Goal: Transaction & Acquisition: Purchase product/service

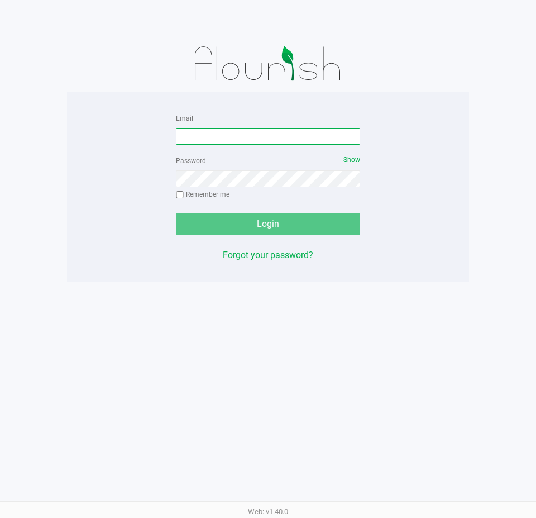
click at [213, 136] on input "Email" at bounding box center [268, 136] width 184 height 17
type input "[EMAIL_ADDRESS][DOMAIN_NAME]"
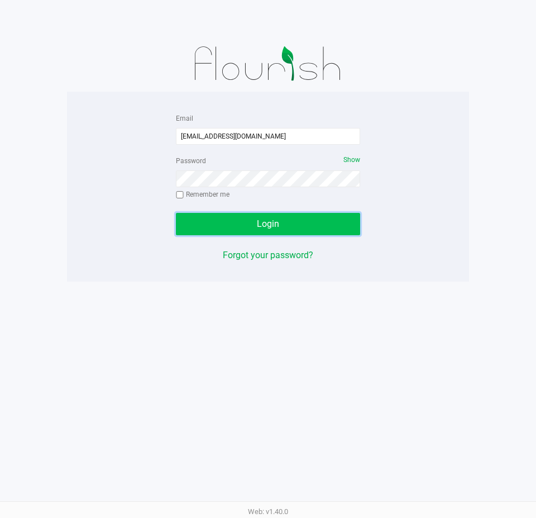
click at [280, 224] on button "Login" at bounding box center [268, 224] width 184 height 22
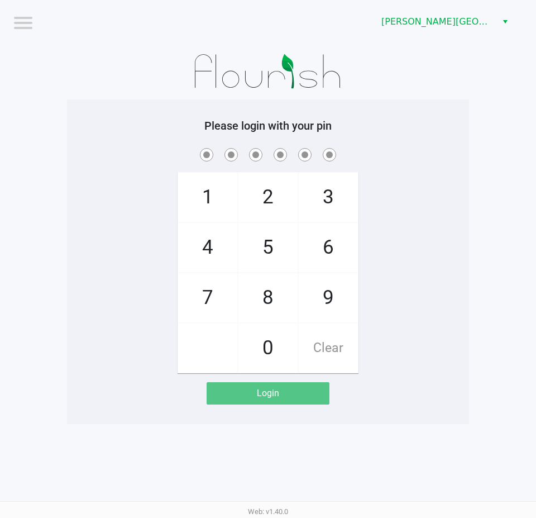
drag, startPoint x: 319, startPoint y: 295, endPoint x: 309, endPoint y: 274, distance: 24.0
click at [320, 295] on span "9" at bounding box center [328, 297] width 59 height 49
checkbox input "true"
click at [267, 201] on span "2" at bounding box center [267, 197] width 59 height 49
checkbox input "true"
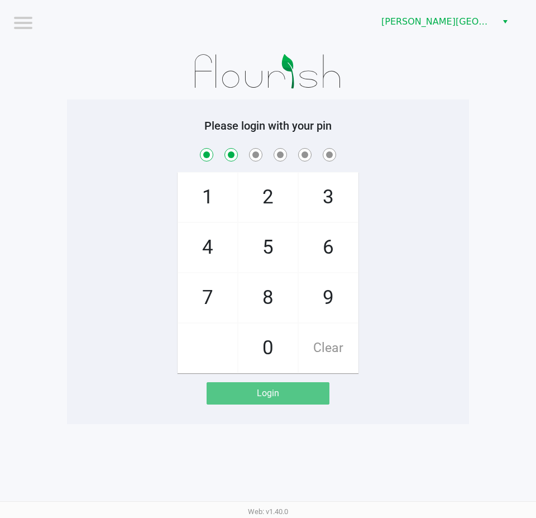
click at [321, 198] on span "3" at bounding box center [328, 197] width 59 height 49
checkbox input "true"
drag, startPoint x: 270, startPoint y: 302, endPoint x: 286, endPoint y: 295, distance: 18.0
click at [278, 300] on span "8" at bounding box center [267, 297] width 59 height 49
checkbox input "true"
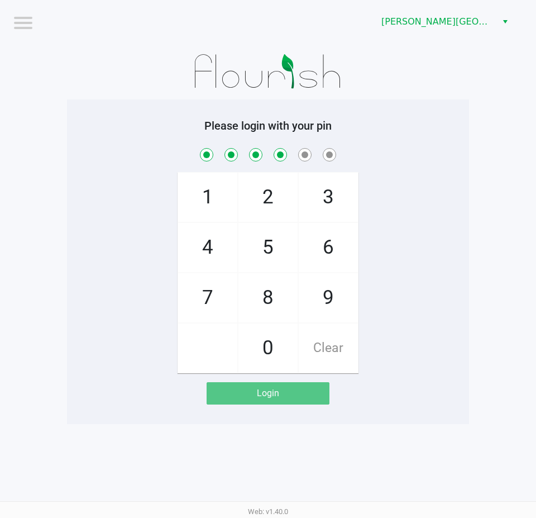
click at [315, 291] on span "9" at bounding box center [328, 297] width 59 height 49
checkbox input "true"
click at [271, 297] on span "8" at bounding box center [267, 297] width 59 height 49
checkbox input "true"
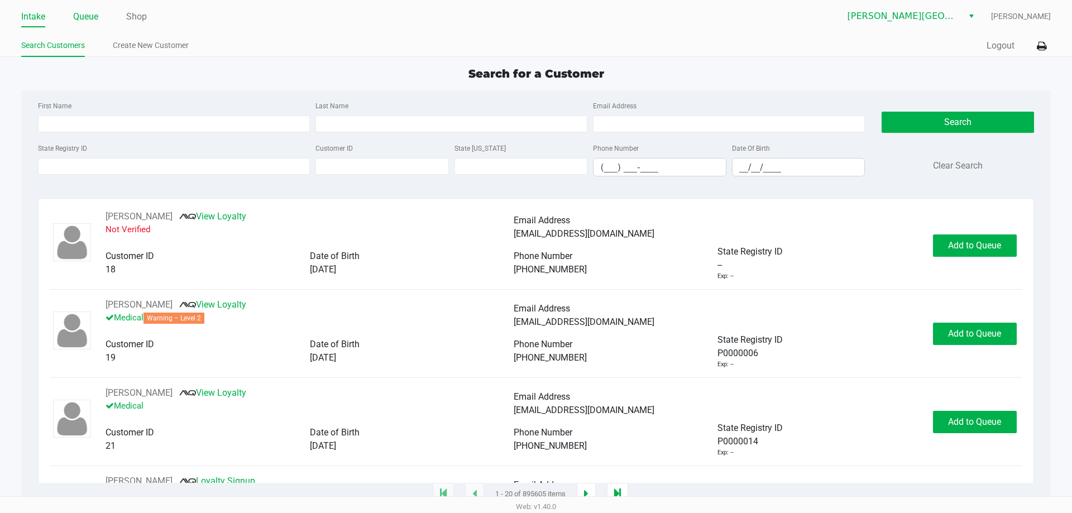
click at [88, 11] on link "Queue" at bounding box center [85, 17] width 25 height 16
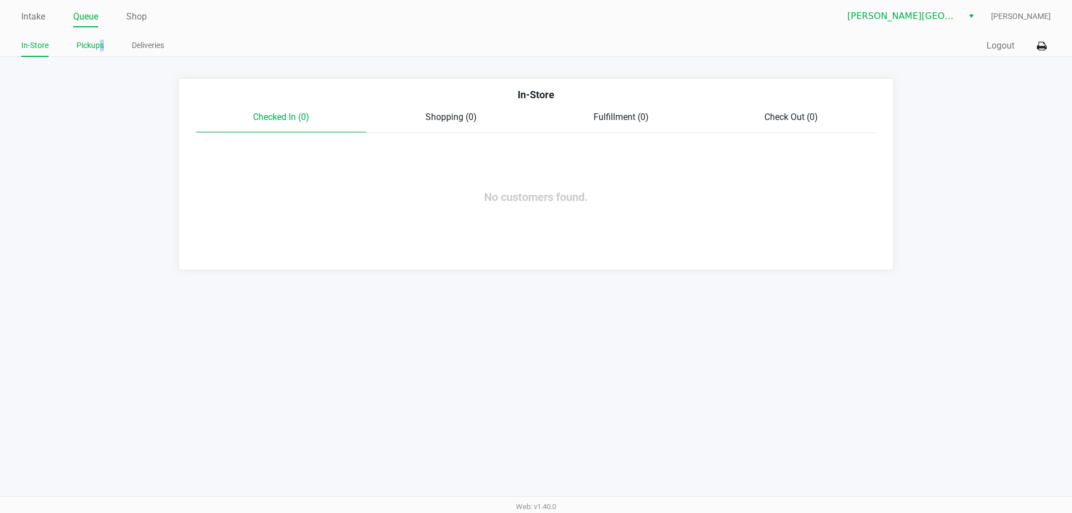
click at [103, 47] on link "Pickups" at bounding box center [90, 46] width 27 height 14
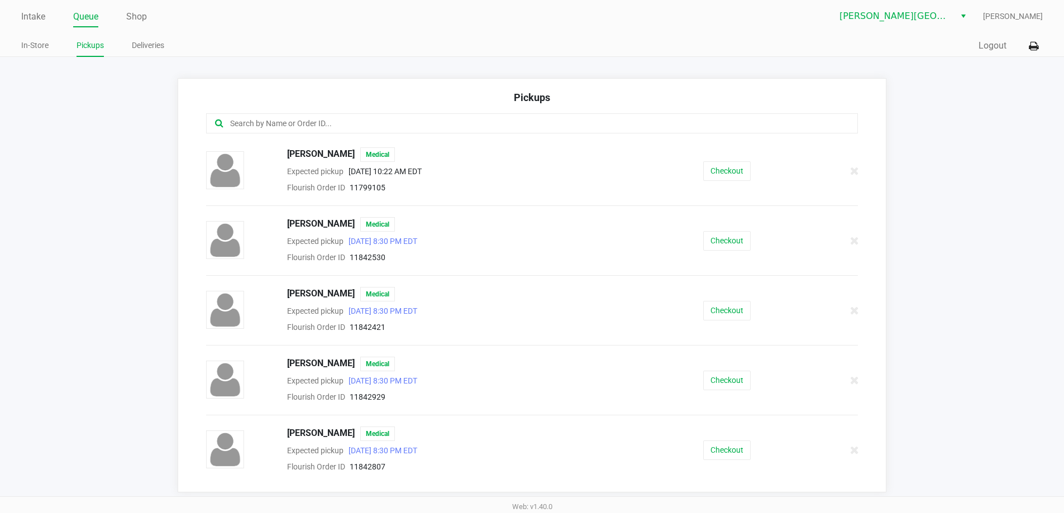
click at [287, 121] on input "text" at bounding box center [514, 123] width 571 height 13
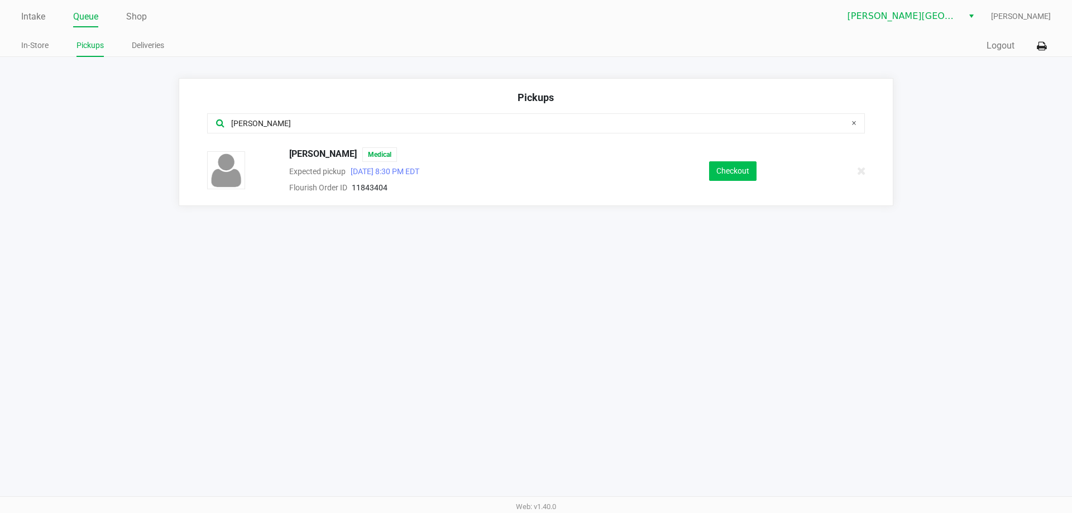
type input "[PERSON_NAME]"
click at [536, 171] on button "Checkout" at bounding box center [732, 171] width 47 height 20
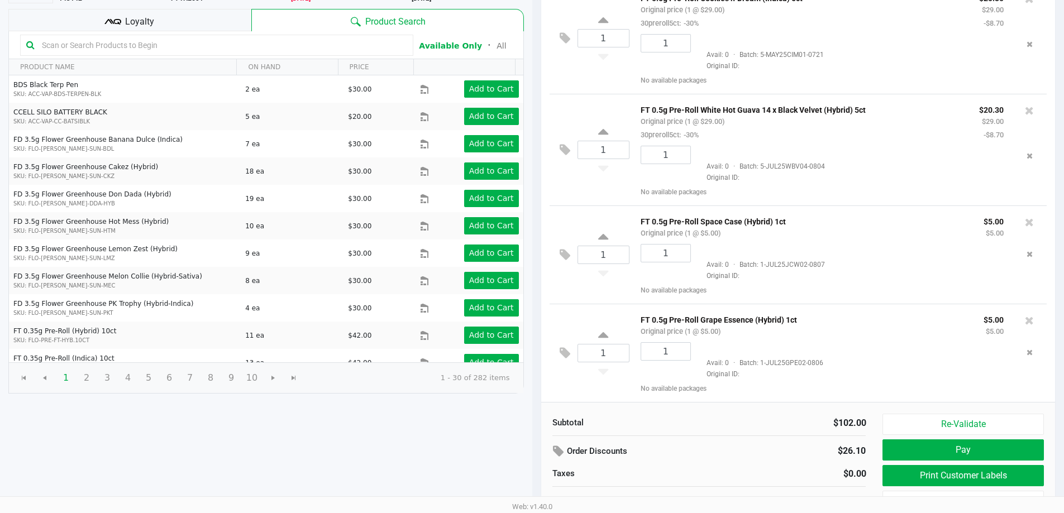
scroll to position [114, 0]
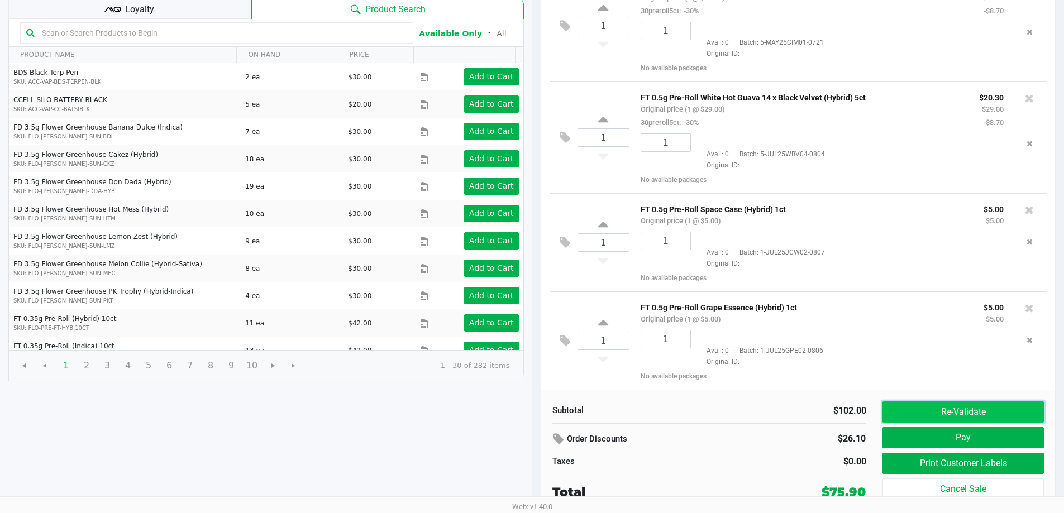
click at [536, 408] on button "Re-Validate" at bounding box center [962, 411] width 161 height 21
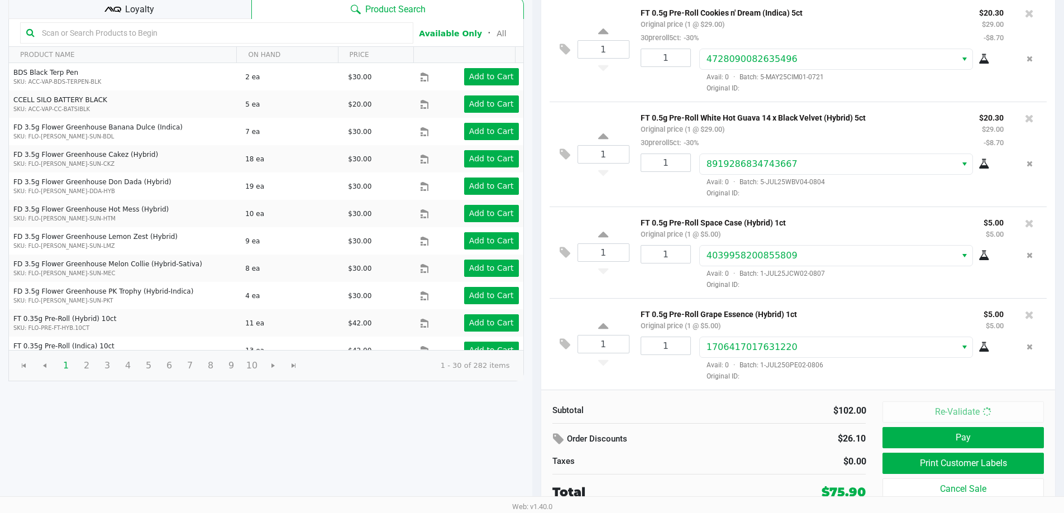
scroll to position [0, 0]
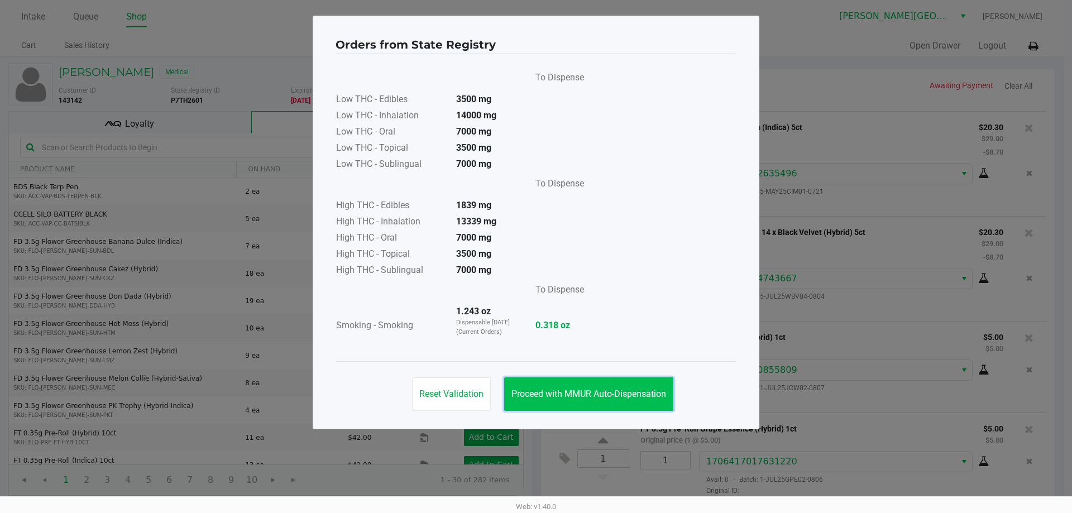
click at [536, 401] on button "Proceed with MMUR Auto-Dispensation" at bounding box center [588, 394] width 169 height 34
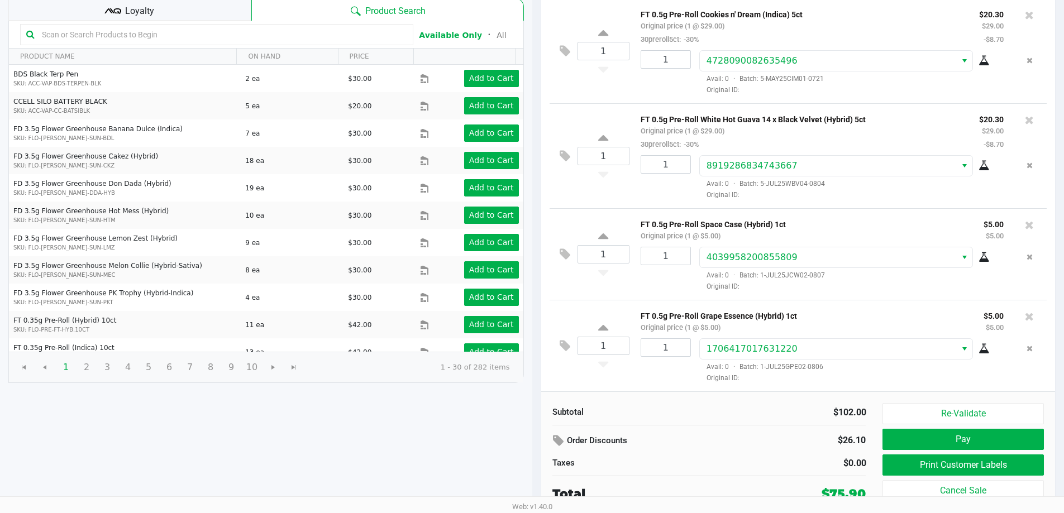
scroll to position [114, 0]
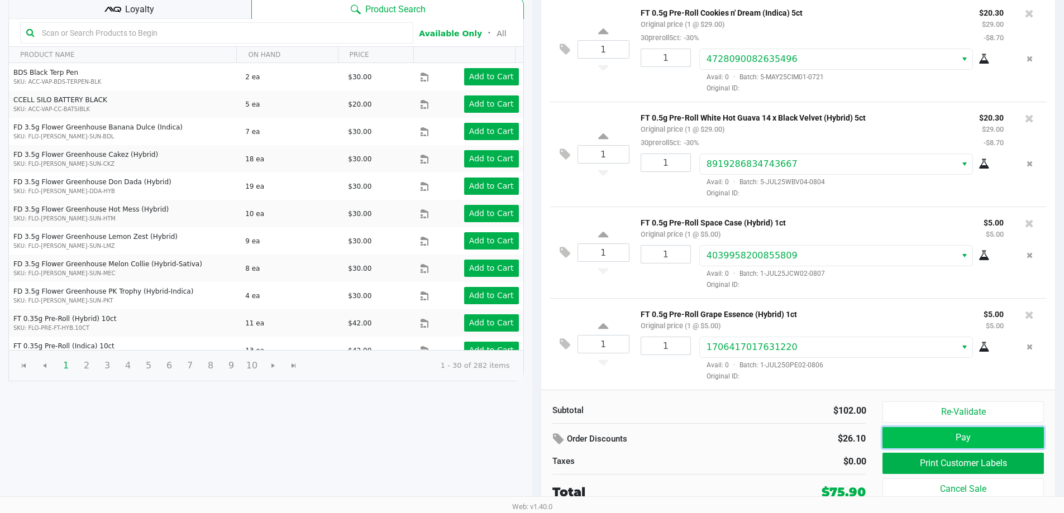
click at [536, 437] on button "Pay" at bounding box center [962, 437] width 161 height 21
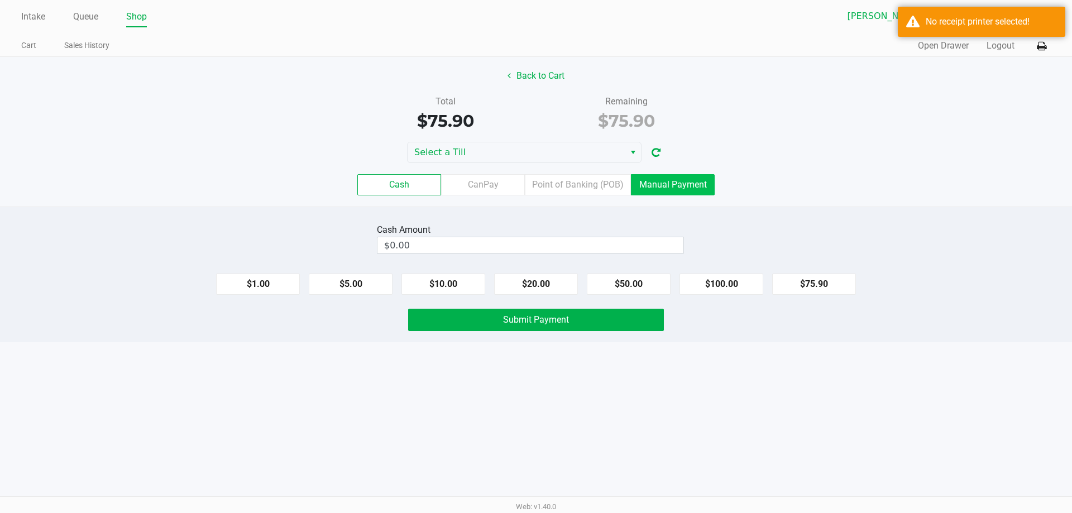
click at [536, 185] on label "Manual Payment" at bounding box center [673, 184] width 84 height 21
click at [0, 0] on 8 "Manual Payment" at bounding box center [0, 0] width 0 height 0
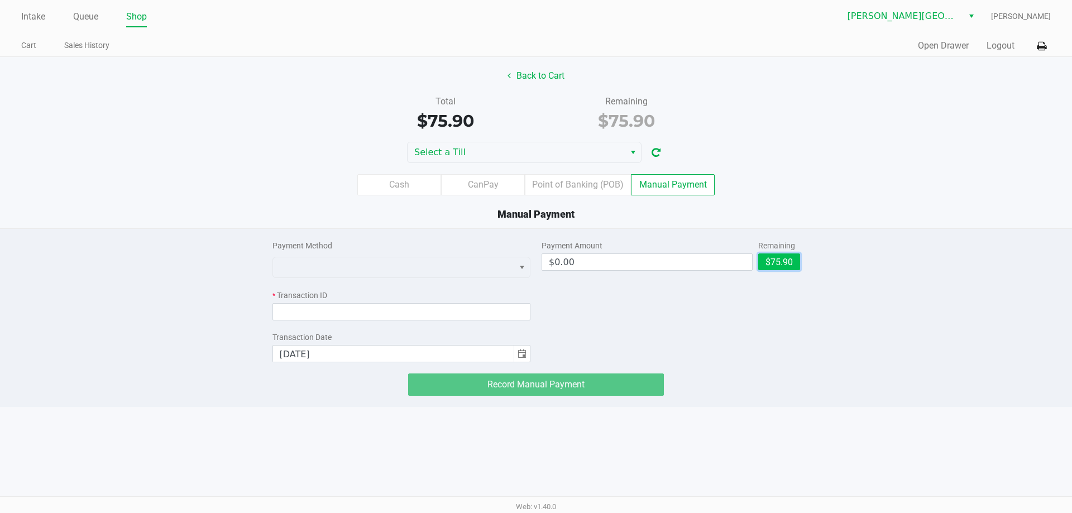
click at [536, 261] on button "$75.90" at bounding box center [779, 262] width 42 height 17
type input "$75.90"
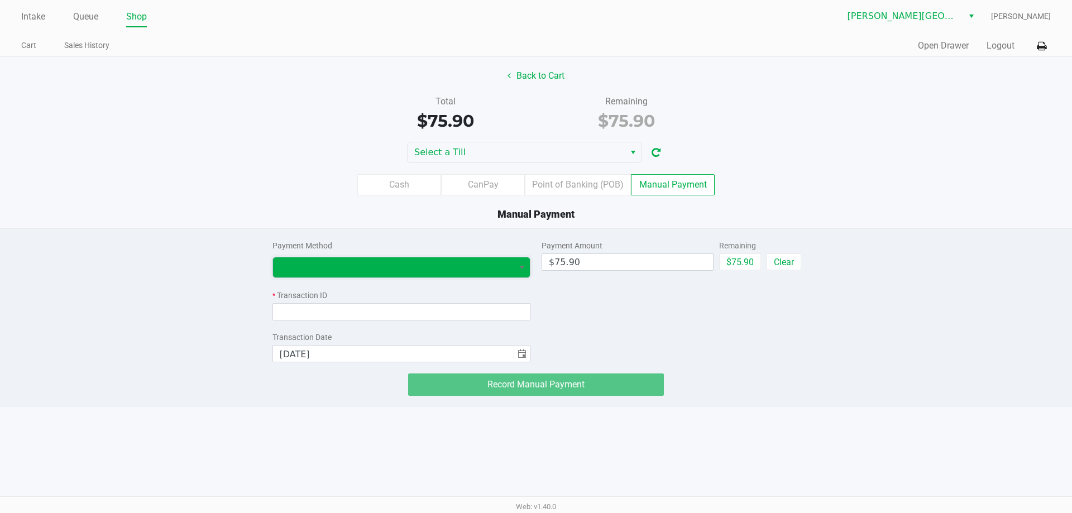
click at [504, 264] on span at bounding box center [394, 267] width 228 height 13
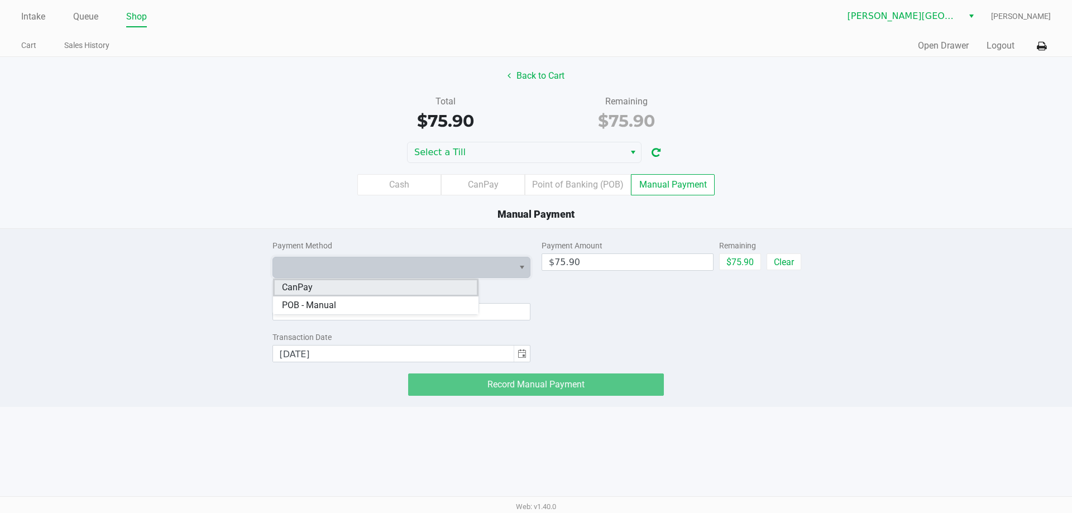
click at [328, 290] on li "CanPay" at bounding box center [375, 288] width 205 height 18
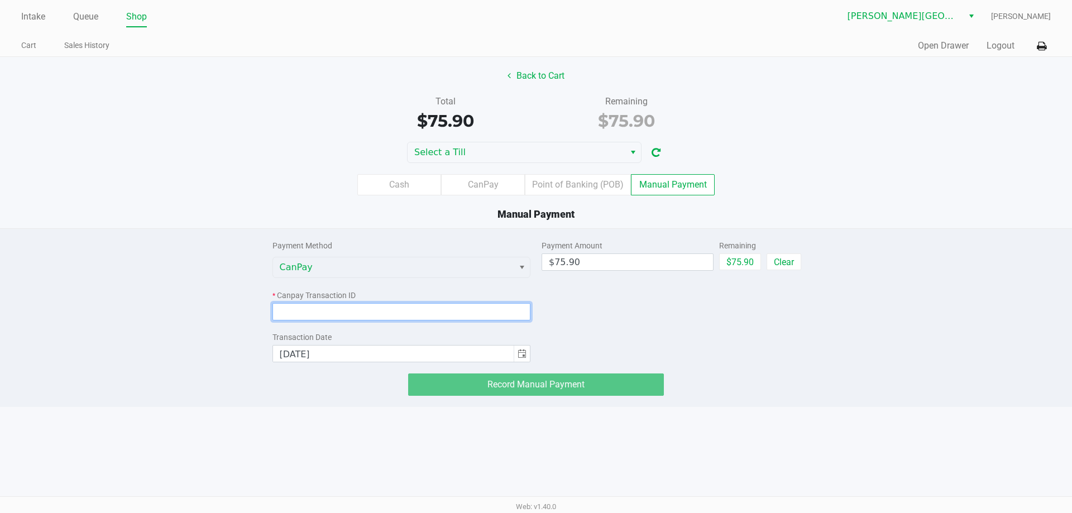
click at [293, 313] on input at bounding box center [401, 311] width 259 height 17
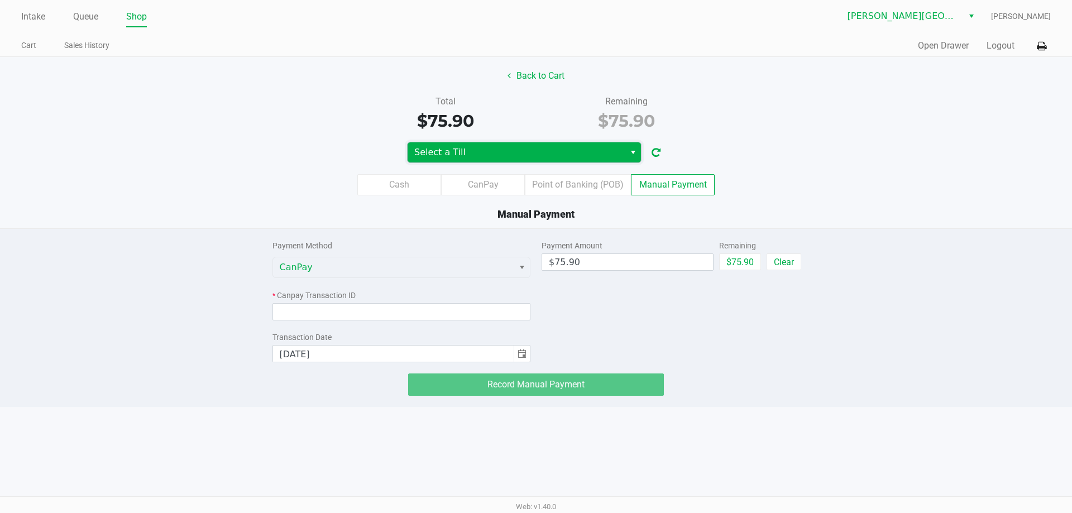
click at [536, 156] on span "Select a Till" at bounding box center [516, 152] width 204 height 13
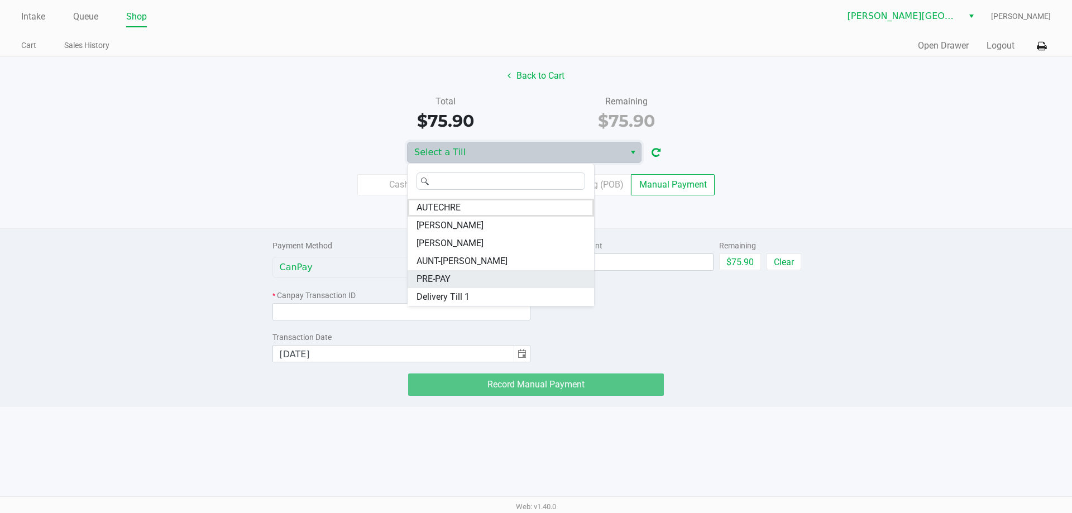
click at [444, 275] on span "PRE-PAY" at bounding box center [434, 278] width 34 height 13
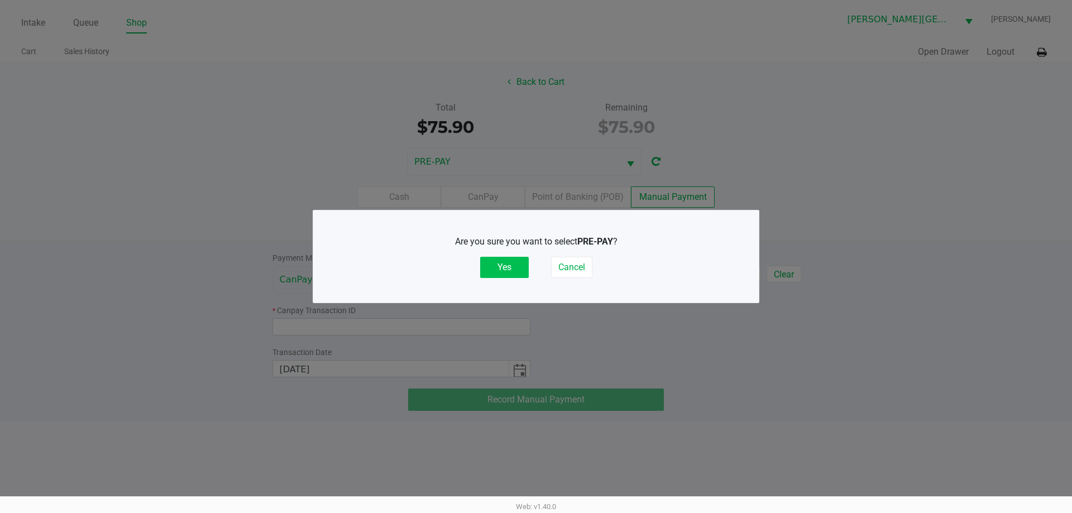
click at [503, 267] on button "Yes" at bounding box center [504, 267] width 49 height 21
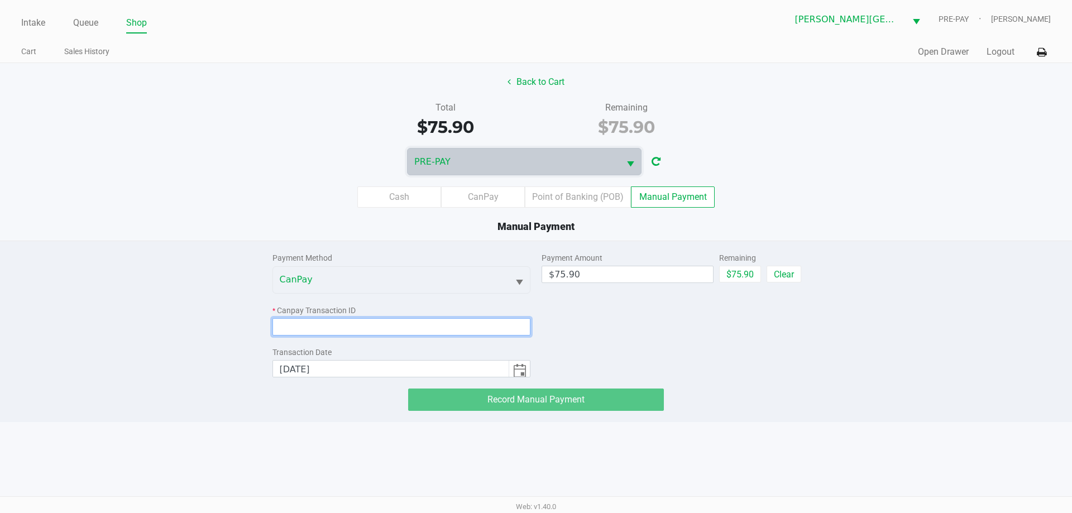
click at [289, 321] on input at bounding box center [401, 326] width 259 height 17
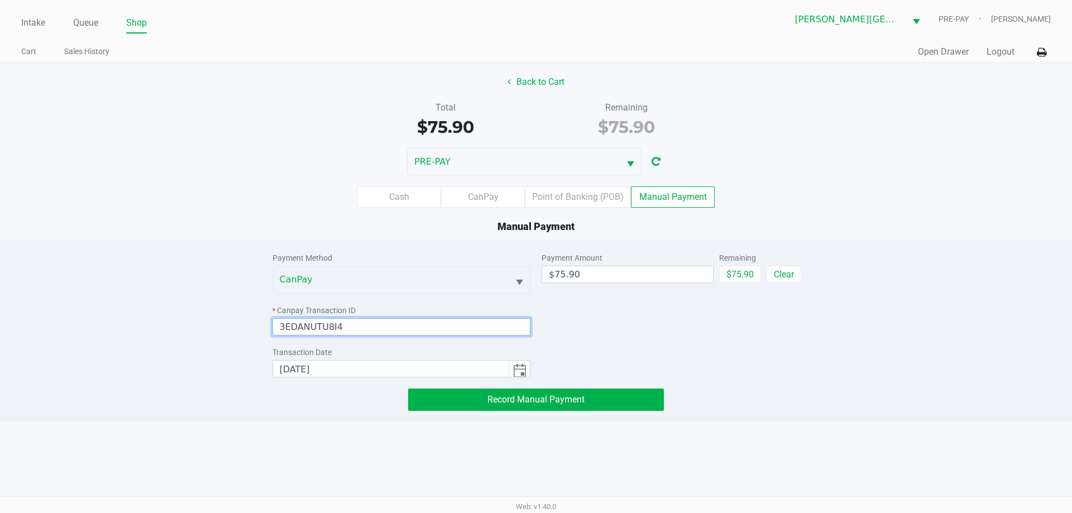
type input "3EDANUTU8I4U"
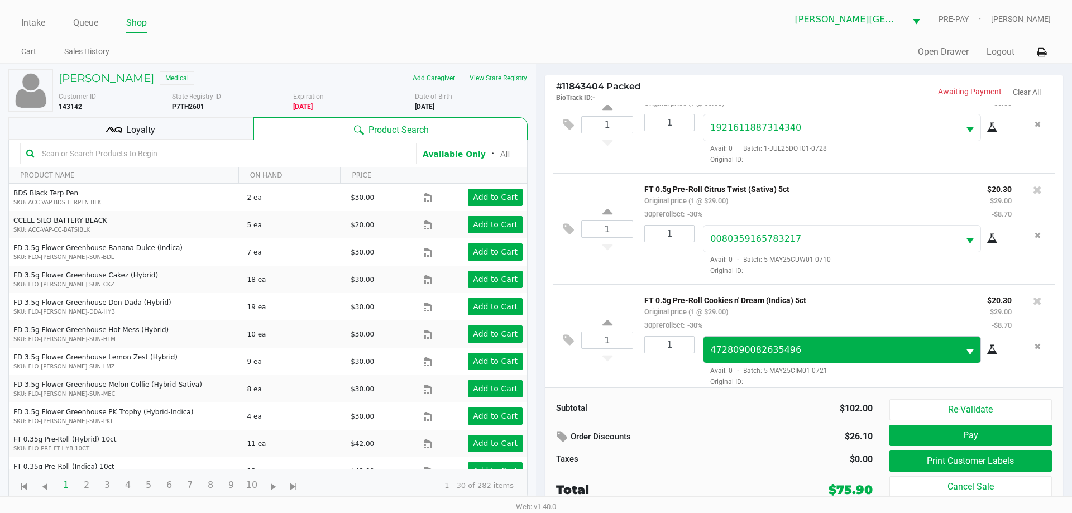
scroll to position [56, 0]
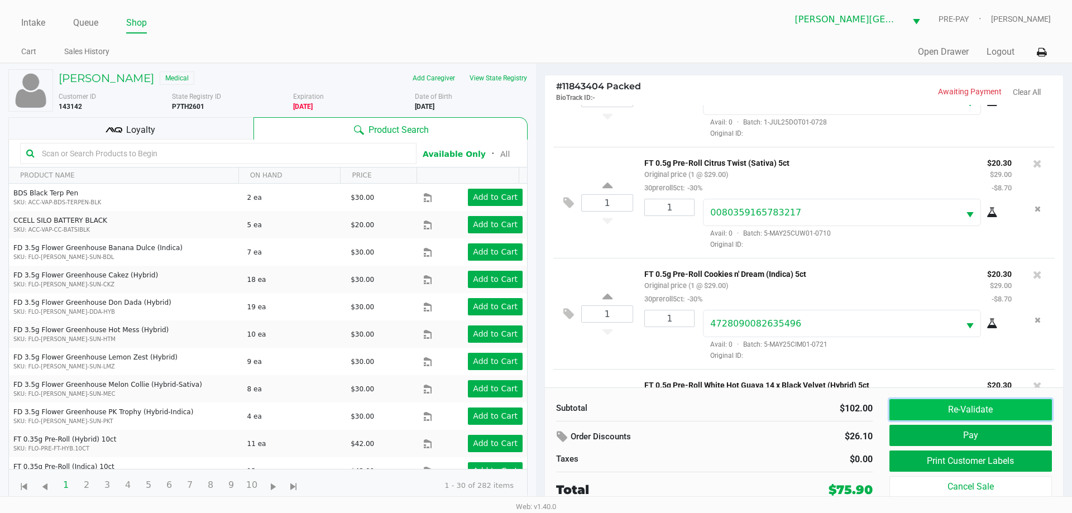
click at [536, 408] on button "Re-Validate" at bounding box center [971, 409] width 162 height 21
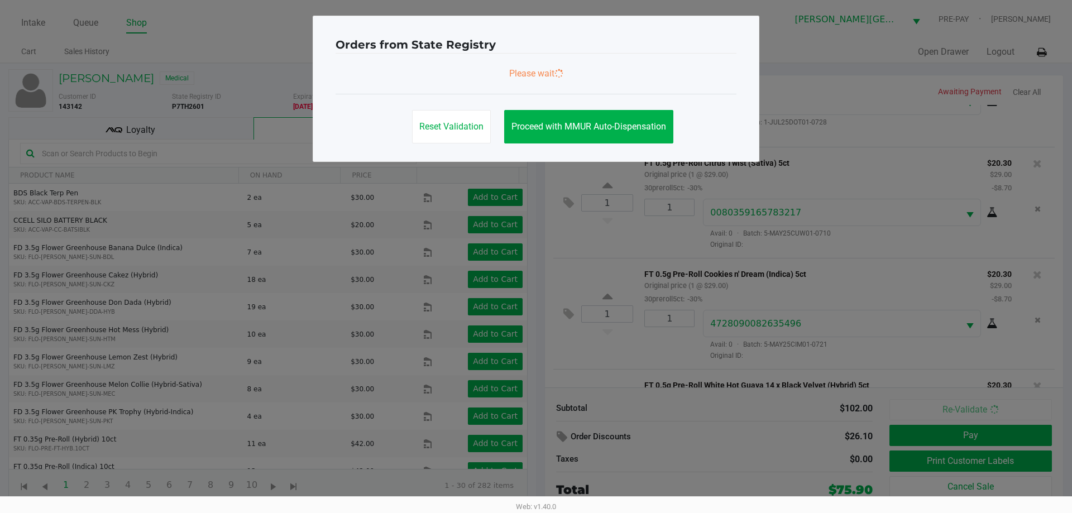
scroll to position [347, 0]
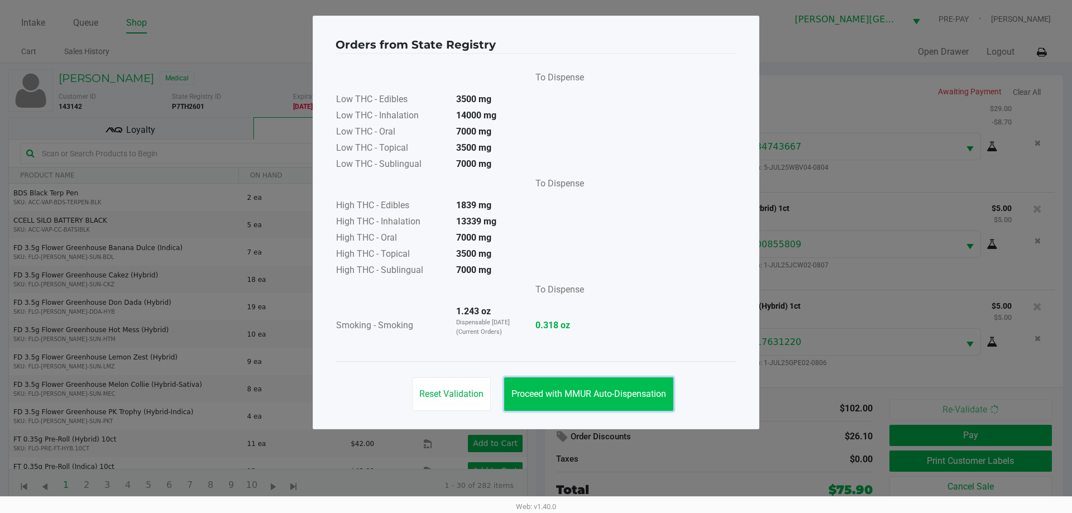
click at [536, 391] on span "Proceed with MMUR Auto-Dispensation" at bounding box center [588, 394] width 155 height 11
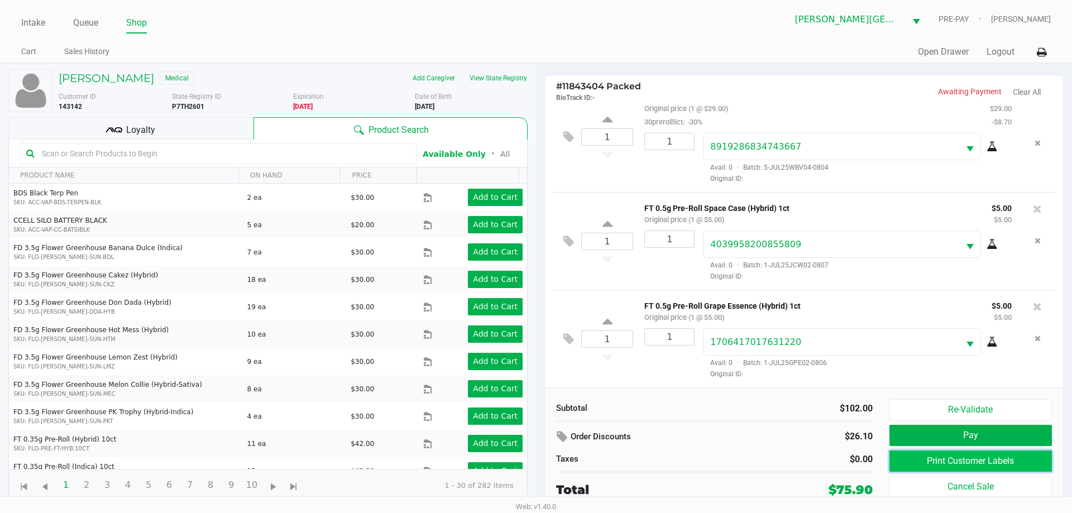
click at [536, 464] on button "Print Customer Labels" at bounding box center [971, 461] width 162 height 21
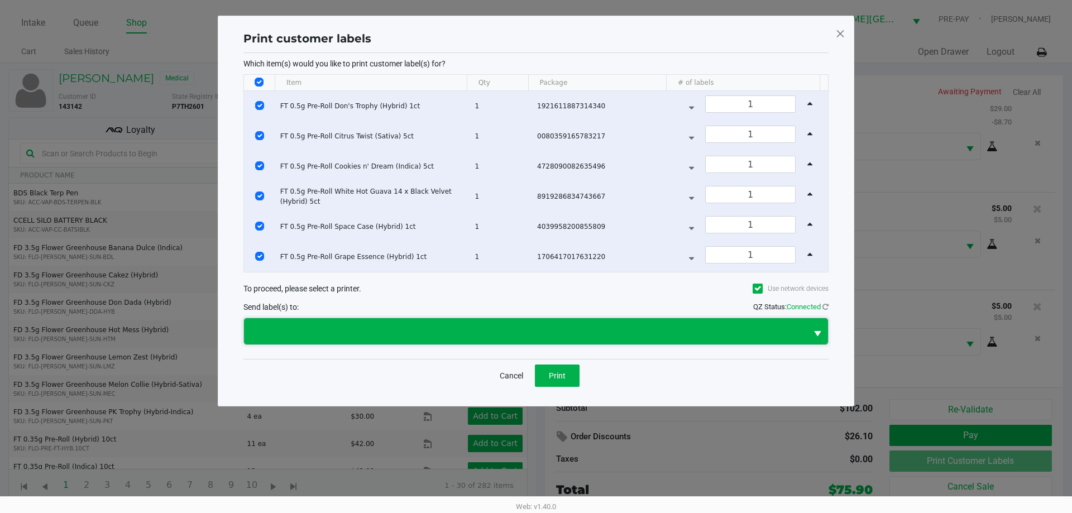
click at [536, 330] on span at bounding box center [525, 331] width 549 height 13
click at [536, 331] on button "Select" at bounding box center [817, 331] width 21 height 26
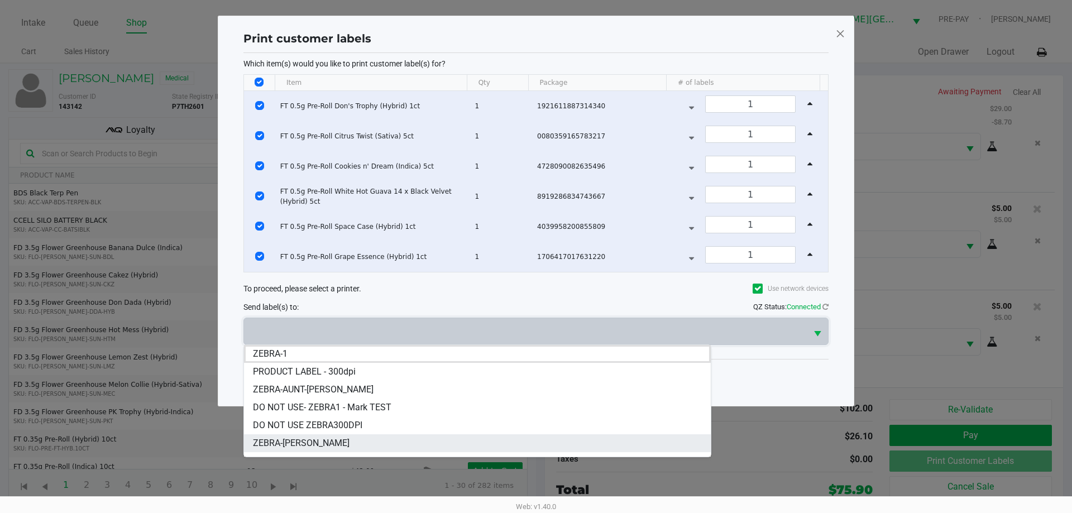
scroll to position [13, 0]
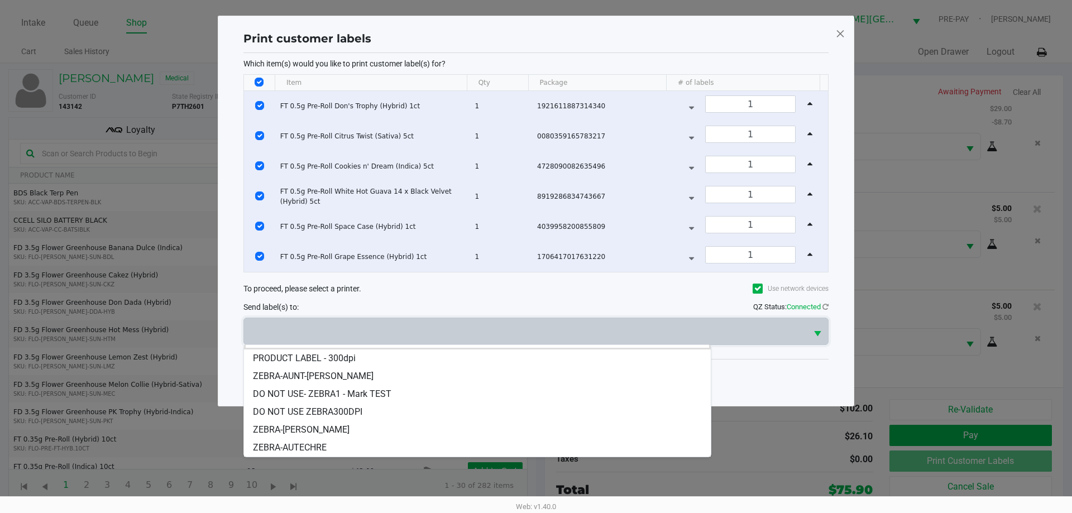
drag, startPoint x: 338, startPoint y: 446, endPoint x: 341, endPoint y: 441, distance: 6.2
click at [340, 446] on li "ZEBRA-AUTECHRE" at bounding box center [477, 448] width 467 height 18
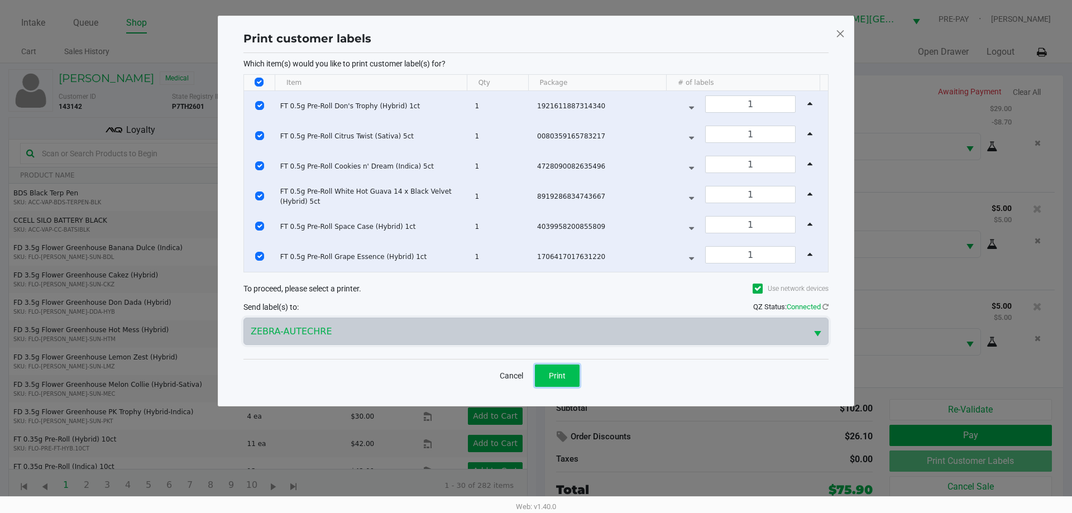
click at [536, 374] on span "Print" at bounding box center [557, 375] width 17 height 9
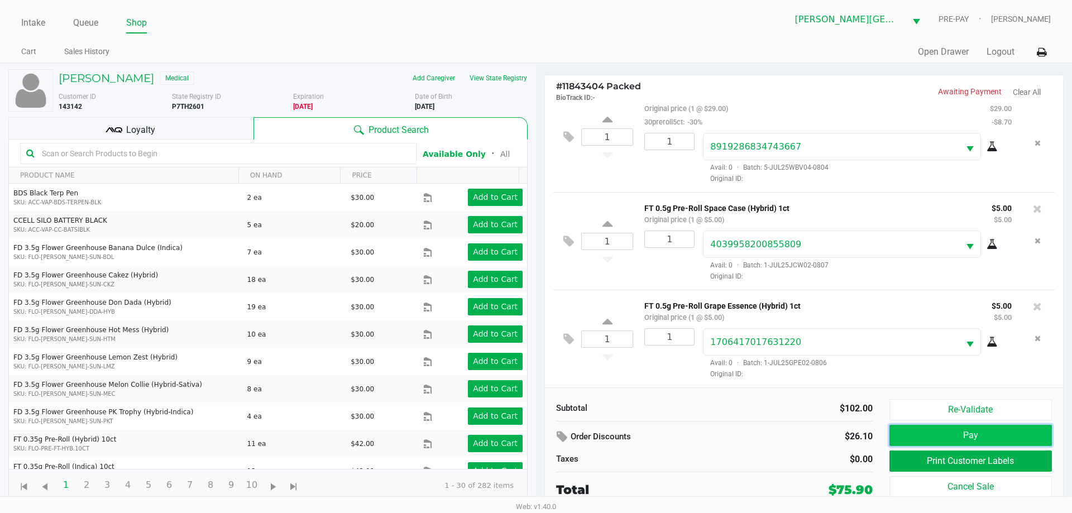
click at [536, 436] on button "Pay" at bounding box center [971, 435] width 162 height 21
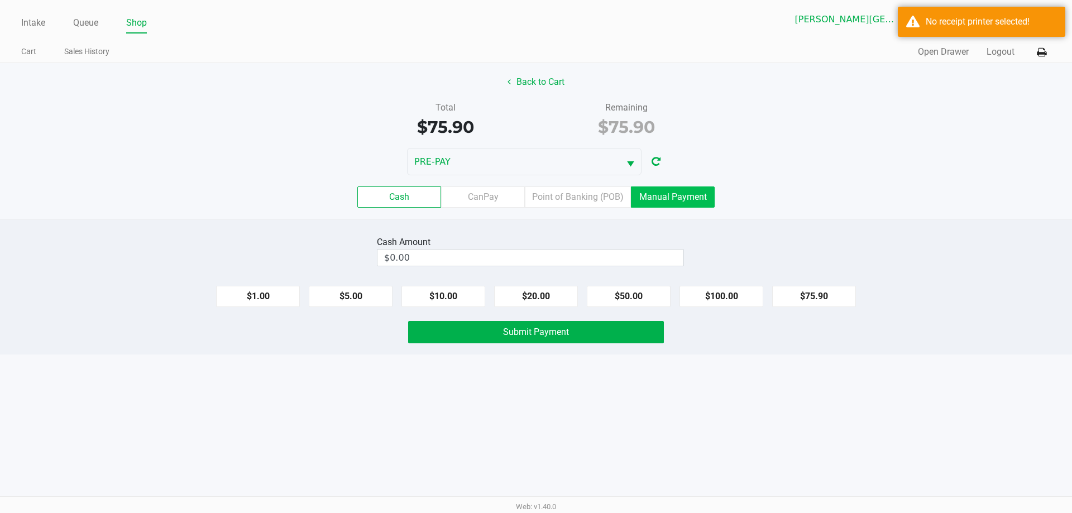
click at [536, 194] on label "Manual Payment" at bounding box center [673, 197] width 84 height 21
click at [0, 0] on 8 "Manual Payment" at bounding box center [0, 0] width 0 height 0
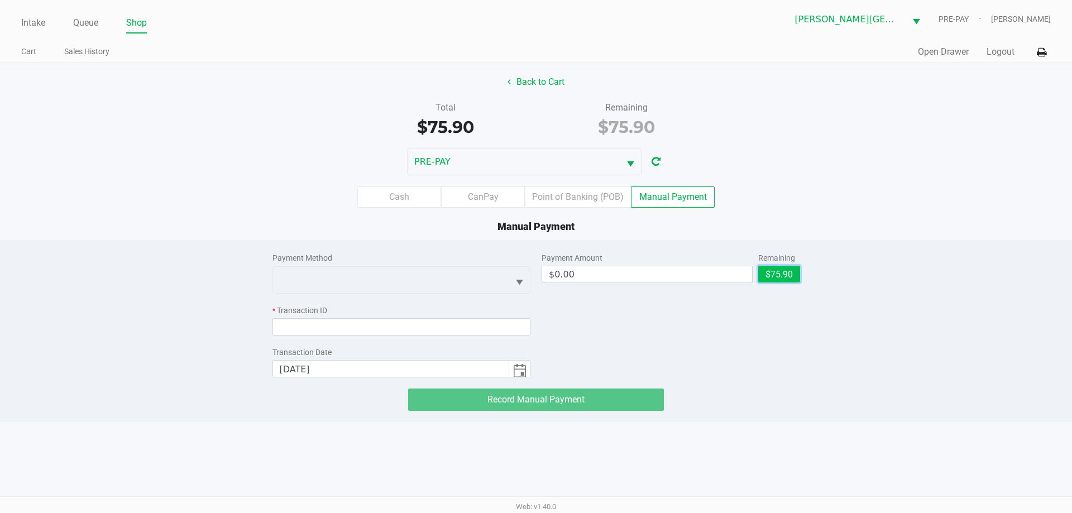
click at [536, 271] on button "$75.90" at bounding box center [779, 274] width 42 height 17
type input "$75.90"
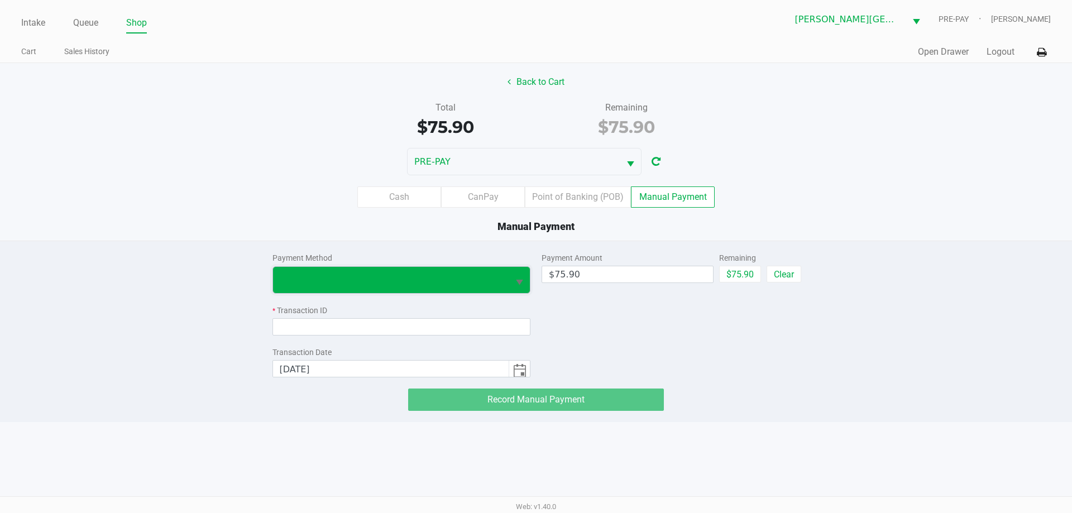
click at [453, 278] on span at bounding box center [391, 279] width 223 height 13
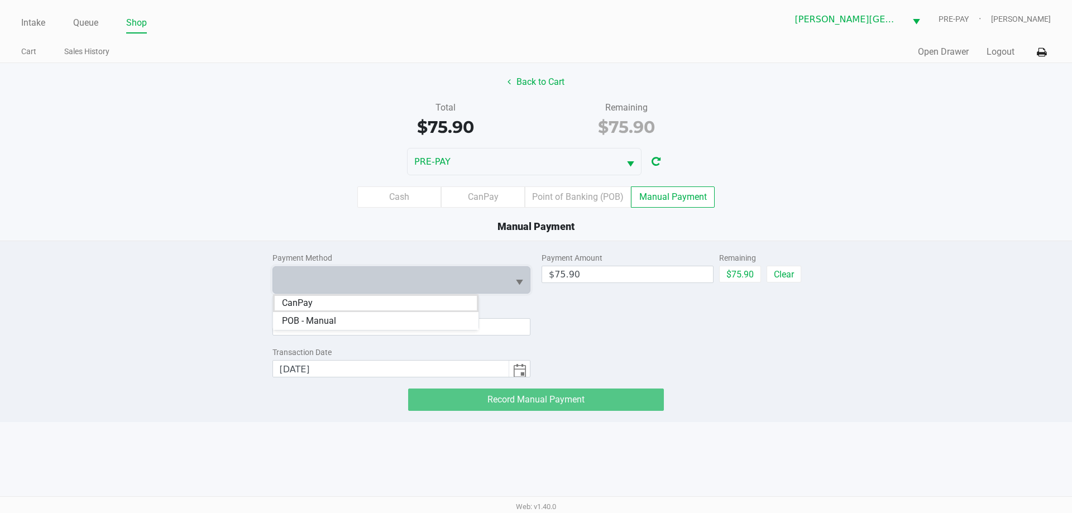
click at [326, 303] on li "CanPay" at bounding box center [375, 303] width 205 height 18
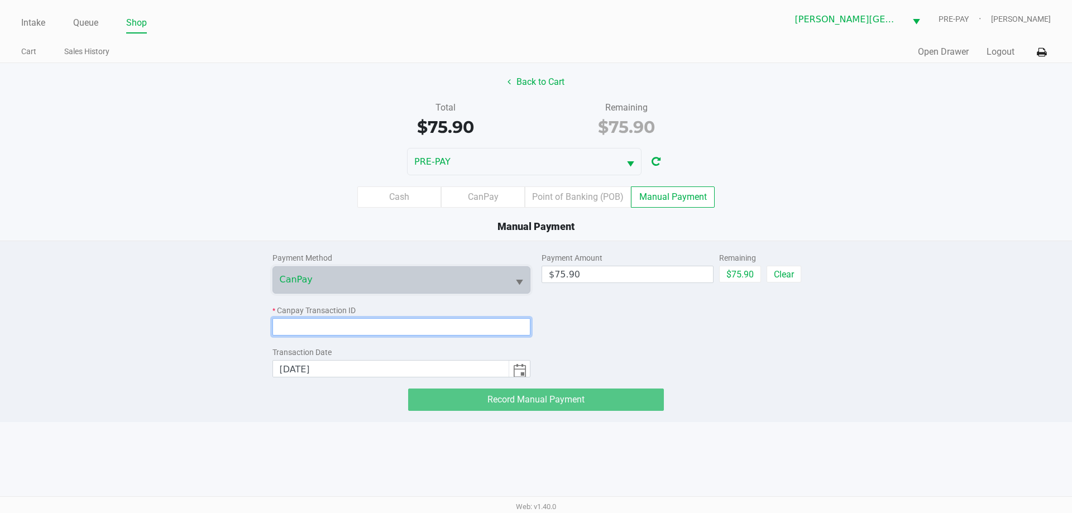
click at [310, 326] on input at bounding box center [401, 326] width 259 height 17
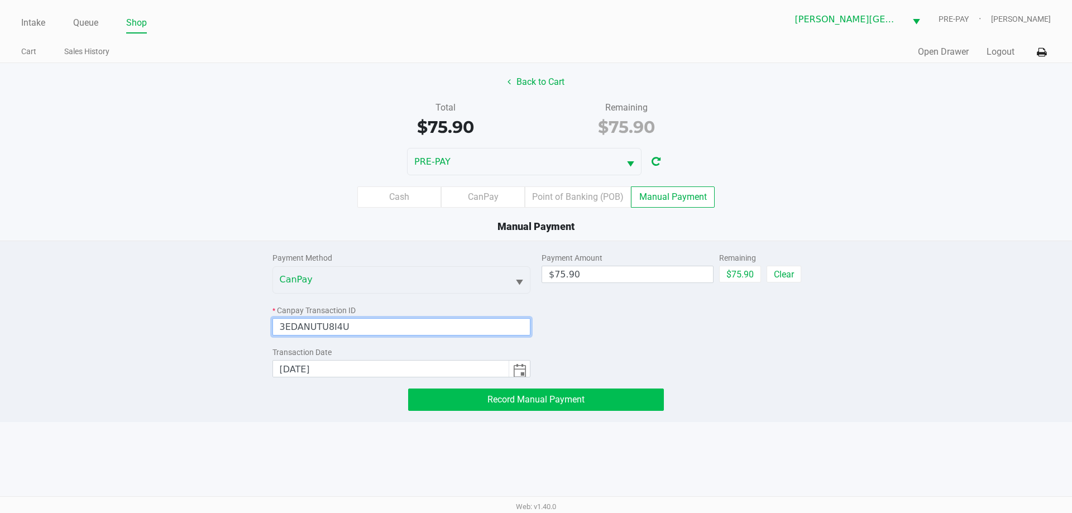
type input "3EDANUTU8I4U"
click at [528, 404] on span "Record Manual Payment" at bounding box center [535, 399] width 97 height 11
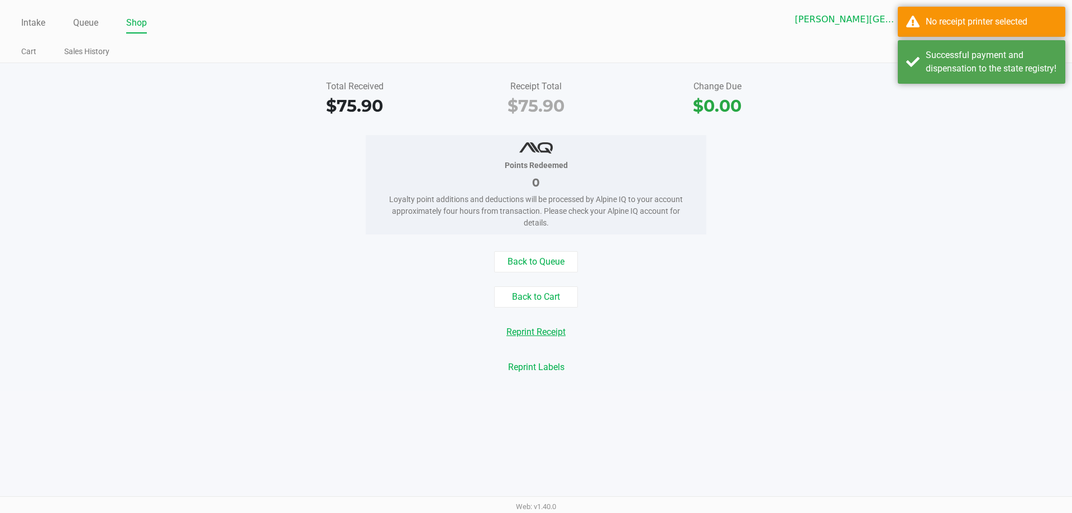
click at [536, 332] on button "Reprint Receipt" at bounding box center [536, 332] width 74 height 21
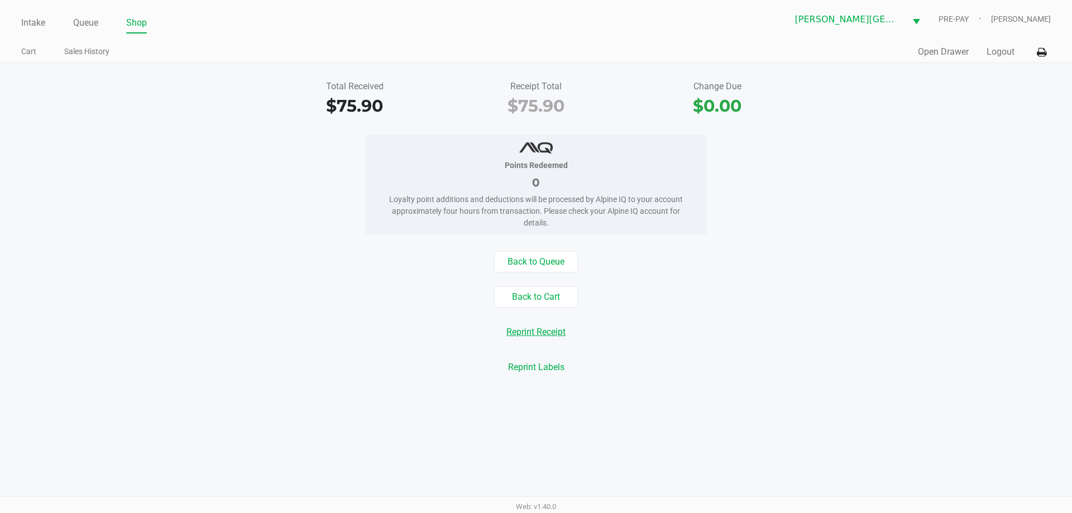
click at [536, 332] on button "Reprint Receipt" at bounding box center [536, 332] width 74 height 21
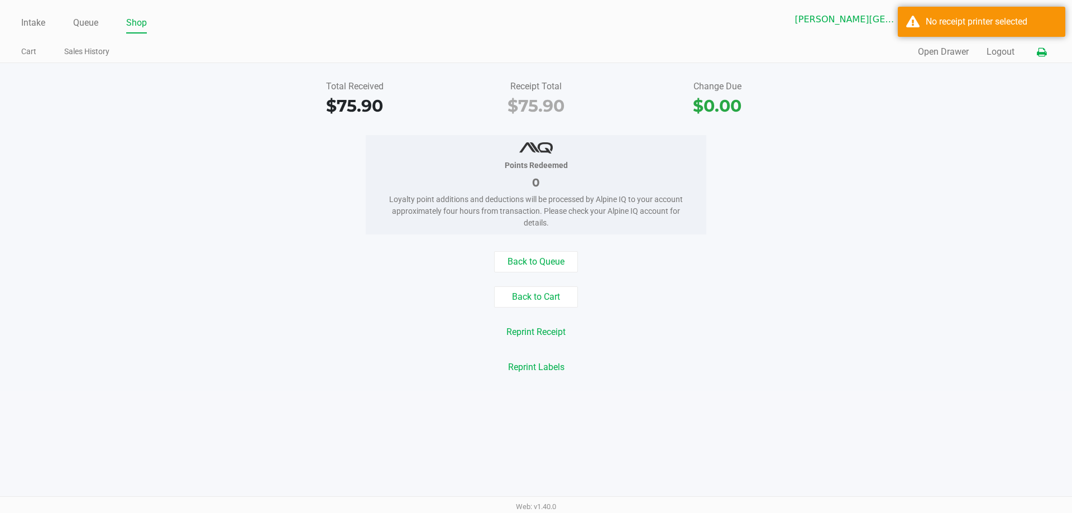
click at [536, 55] on icon at bounding box center [1041, 53] width 9 height 8
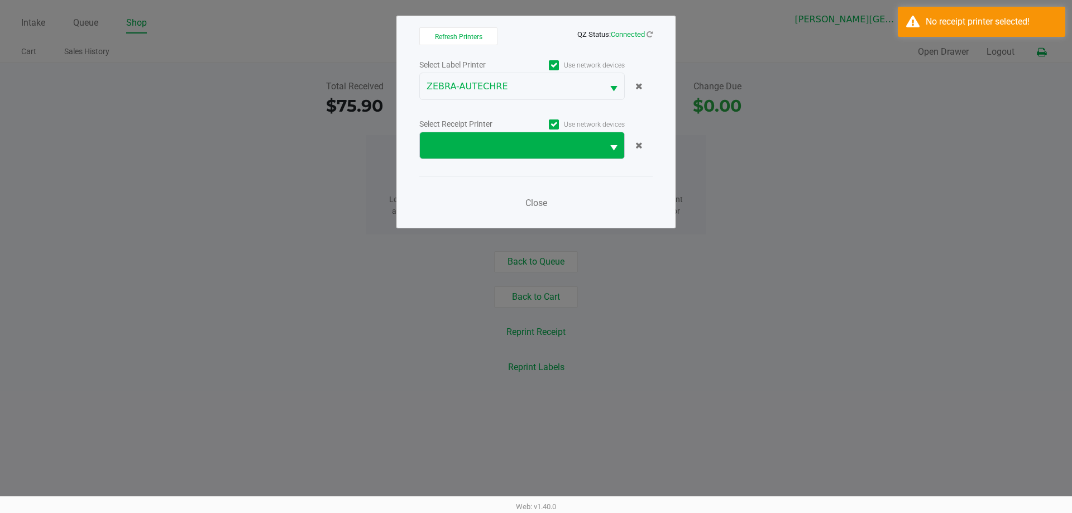
click at [536, 145] on span "Select" at bounding box center [614, 148] width 14 height 14
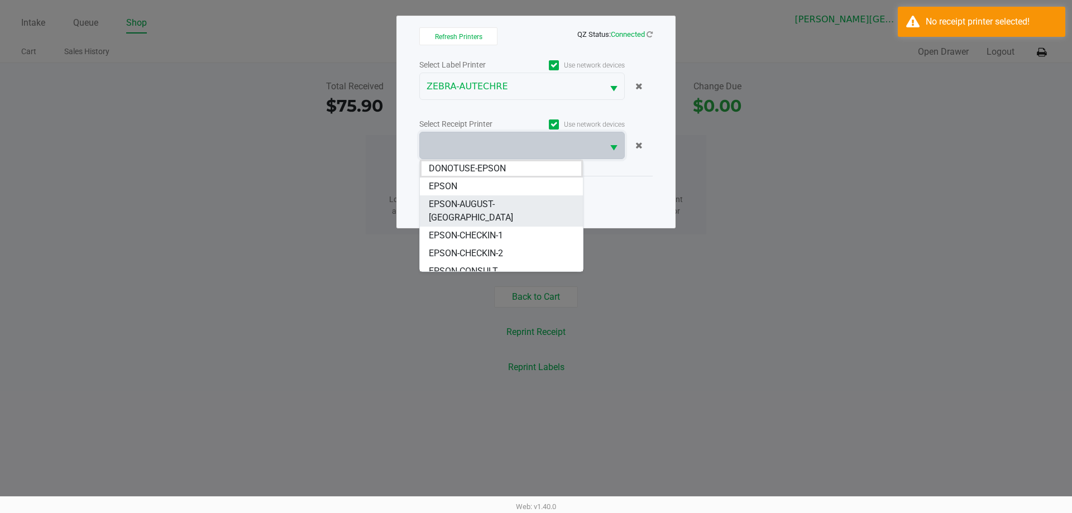
drag, startPoint x: 518, startPoint y: 203, endPoint x: 524, endPoint y: 204, distance: 5.8
click at [518, 202] on span "EPSON-AUGUST-[GEOGRAPHIC_DATA]" at bounding box center [501, 211] width 145 height 27
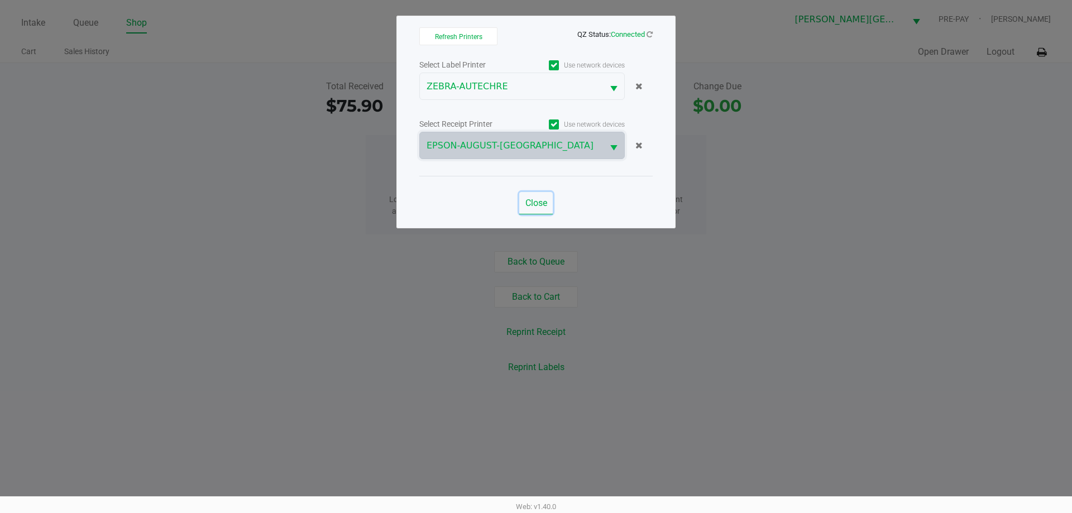
click at [532, 205] on span "Close" at bounding box center [536, 203] width 22 height 11
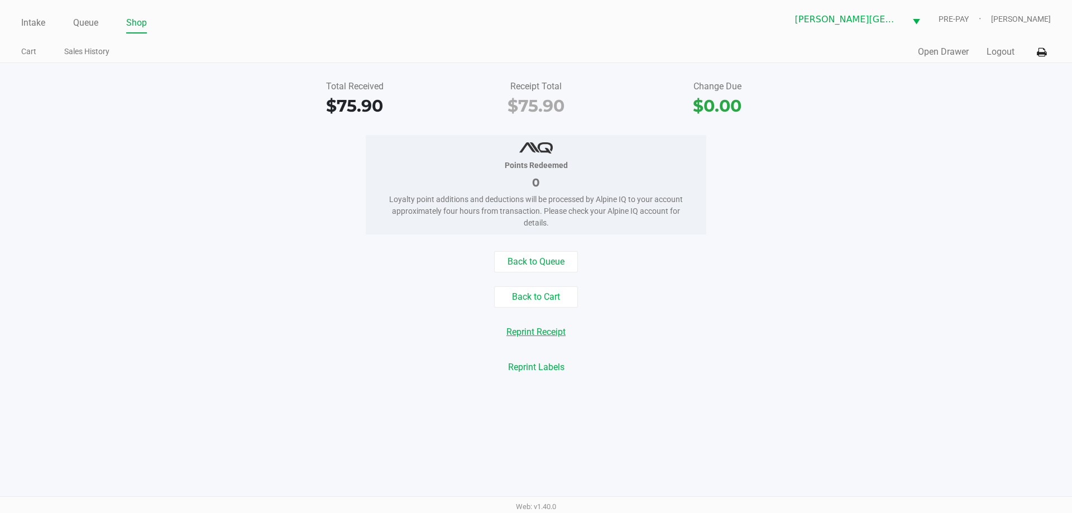
click at [536, 334] on button "Reprint Receipt" at bounding box center [536, 332] width 74 height 21
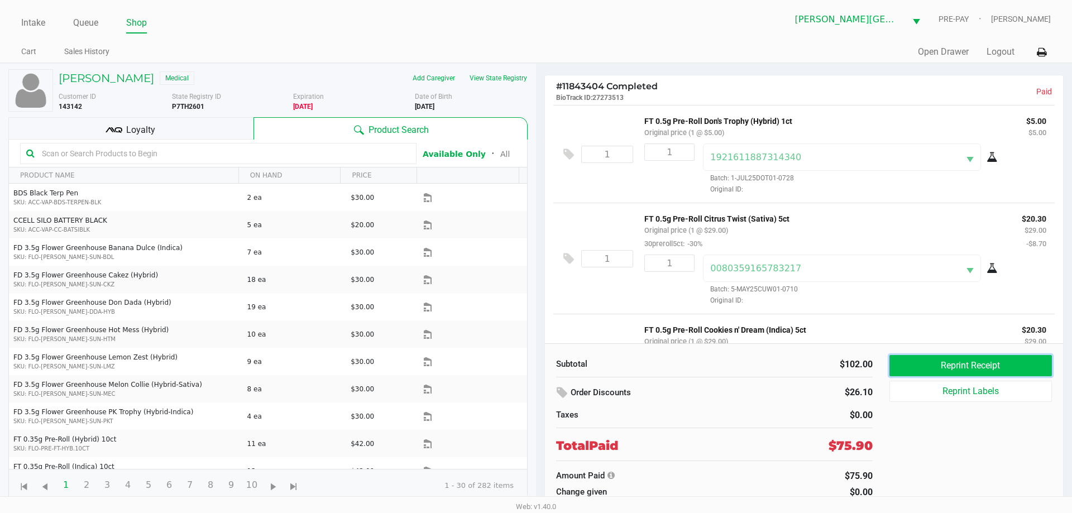
click at [536, 366] on button "Reprint Receipt" at bounding box center [971, 365] width 162 height 21
click at [536, 369] on button "Reprint Receipt" at bounding box center [971, 365] width 162 height 21
click at [536, 49] on icon at bounding box center [1041, 53] width 9 height 8
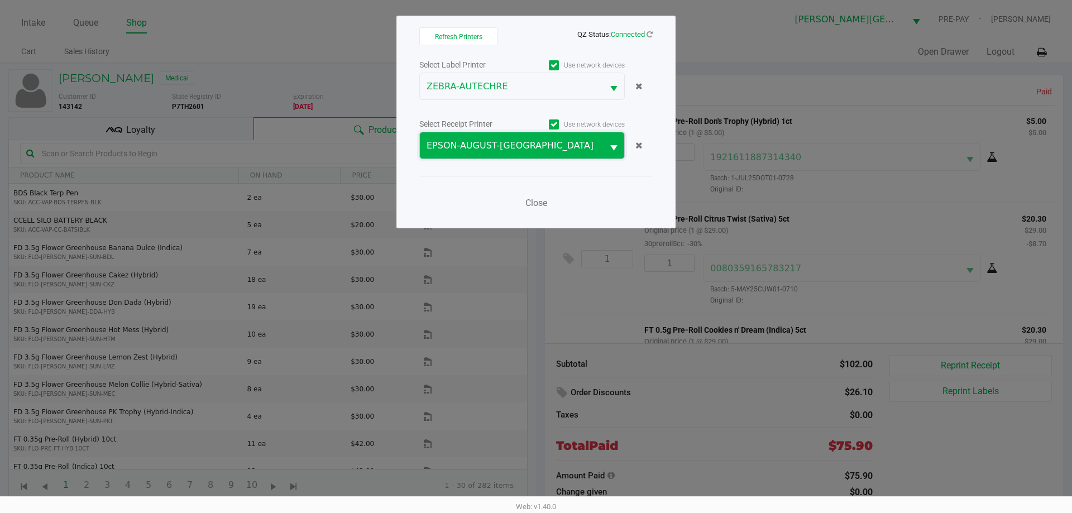
click at [490, 146] on span "EPSON-AUGUST-[GEOGRAPHIC_DATA]" at bounding box center [512, 145] width 170 height 13
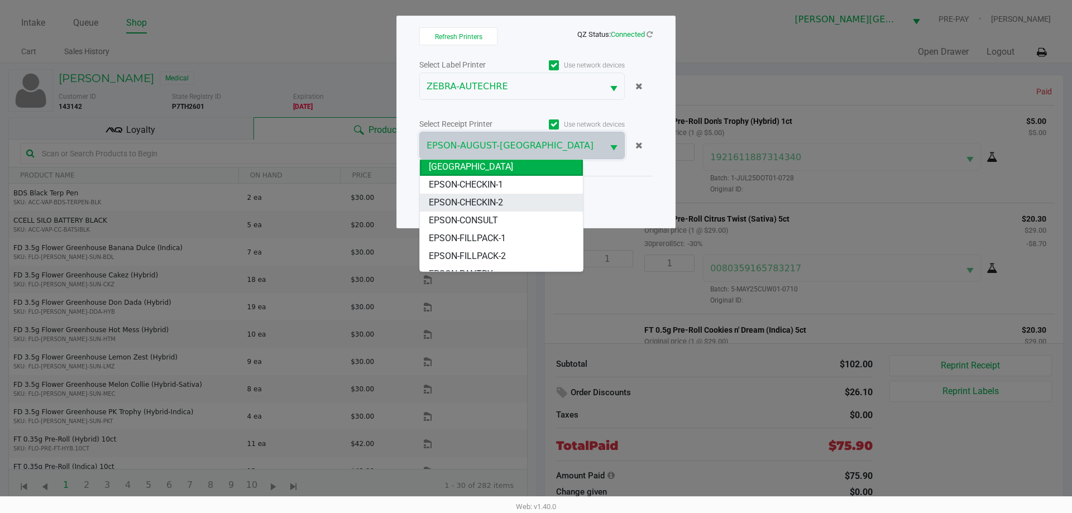
scroll to position [103, 0]
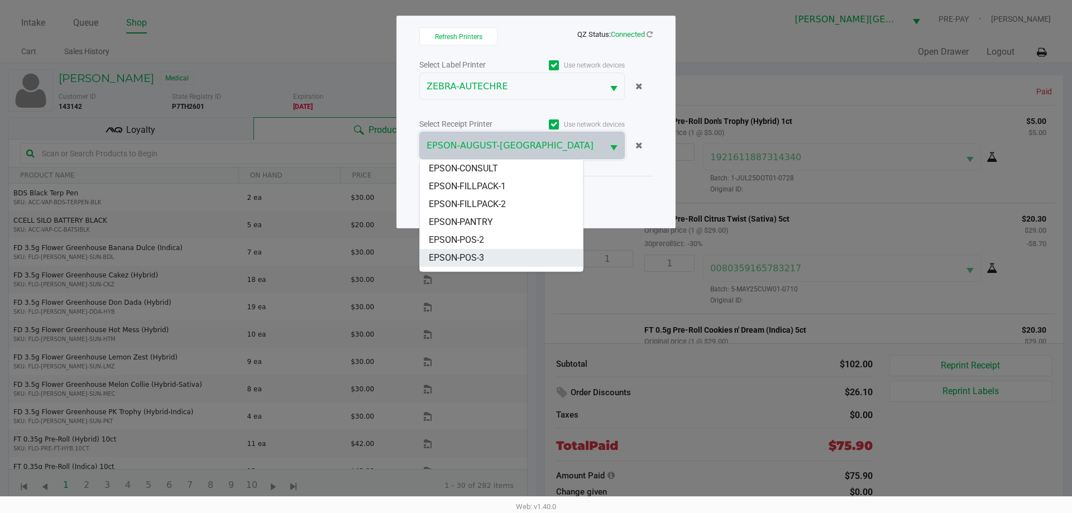
click at [501, 249] on li "EPSON-POS-3" at bounding box center [501, 258] width 163 height 18
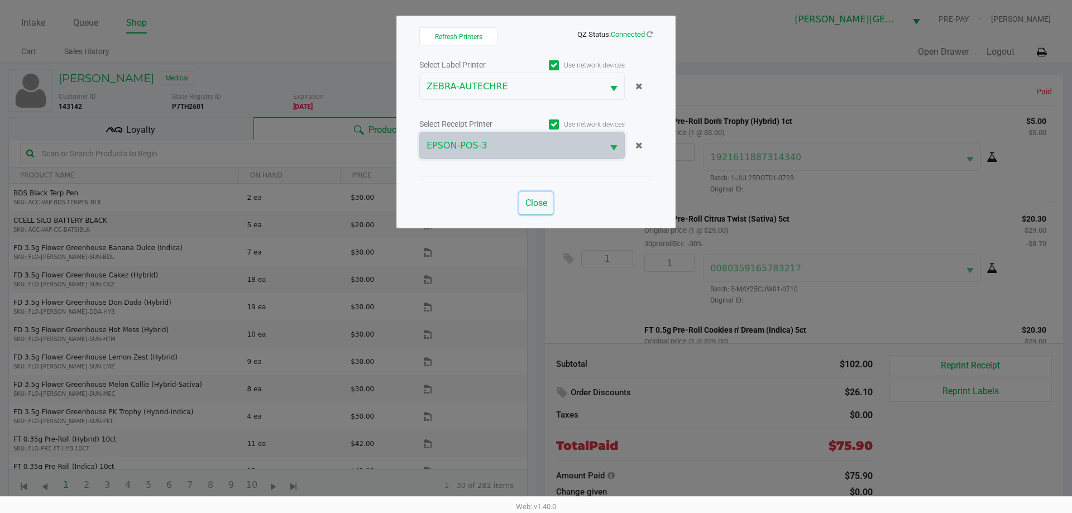
click at [536, 203] on span "Close" at bounding box center [536, 203] width 22 height 11
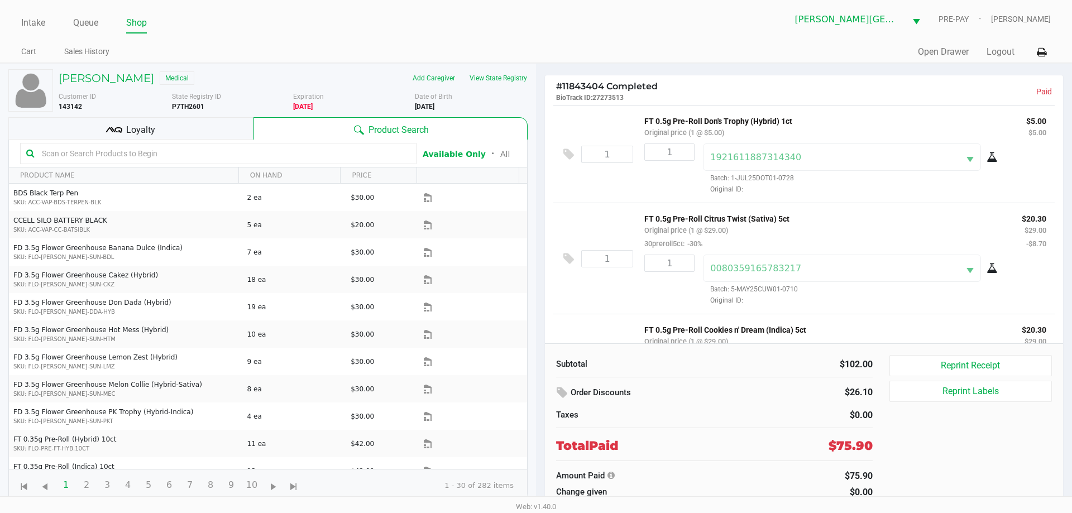
click at [536, 355] on div "Subtotal $102.00 Order Discounts $26.10 Taxes $0.00 Total Paid $75.90 Amount Pa…" at bounding box center [804, 426] width 518 height 167
click at [536, 362] on button "Reprint Receipt" at bounding box center [971, 365] width 162 height 21
